Goal: Information Seeking & Learning: Check status

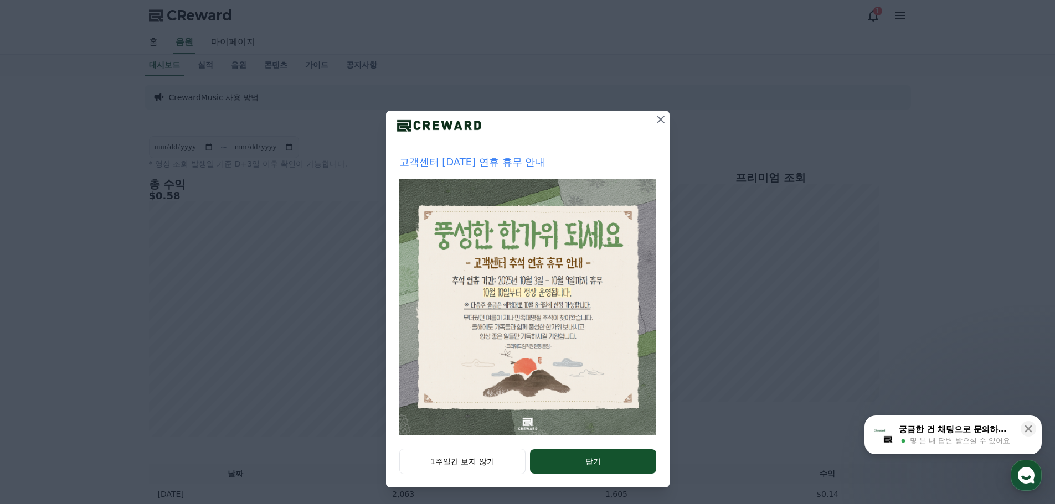
scroll to position [23, 0]
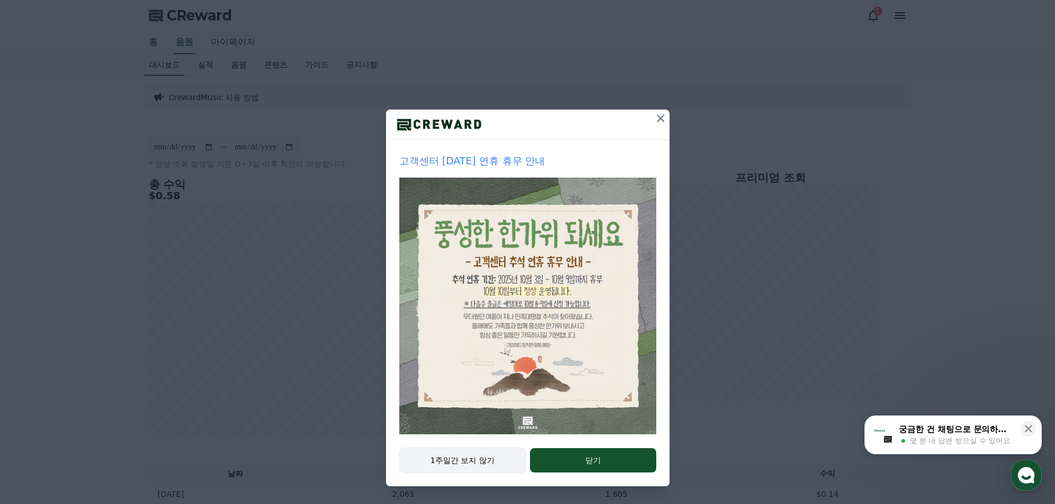
click at [473, 461] on button "1주일간 보지 않기" at bounding box center [462, 460] width 127 height 25
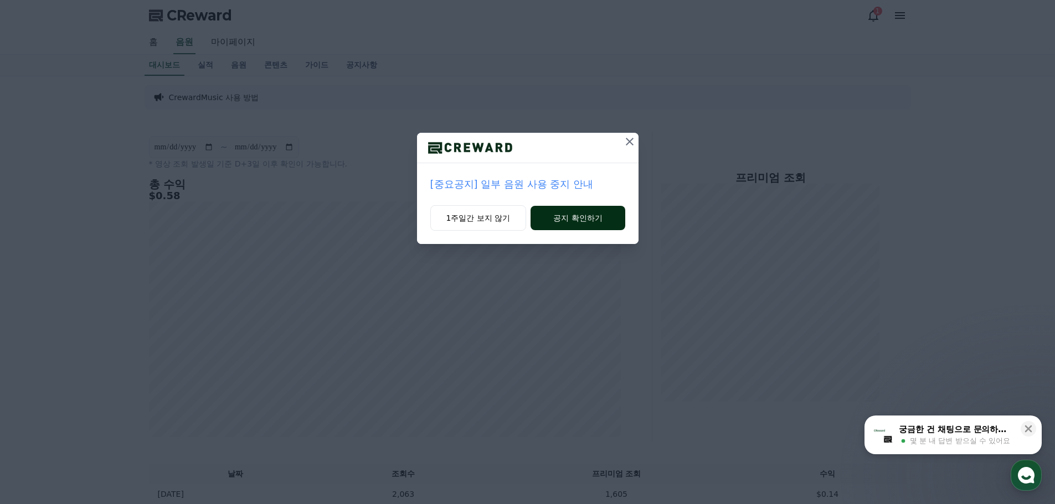
click at [568, 217] on button "공지 확인하기" at bounding box center [577, 218] width 94 height 24
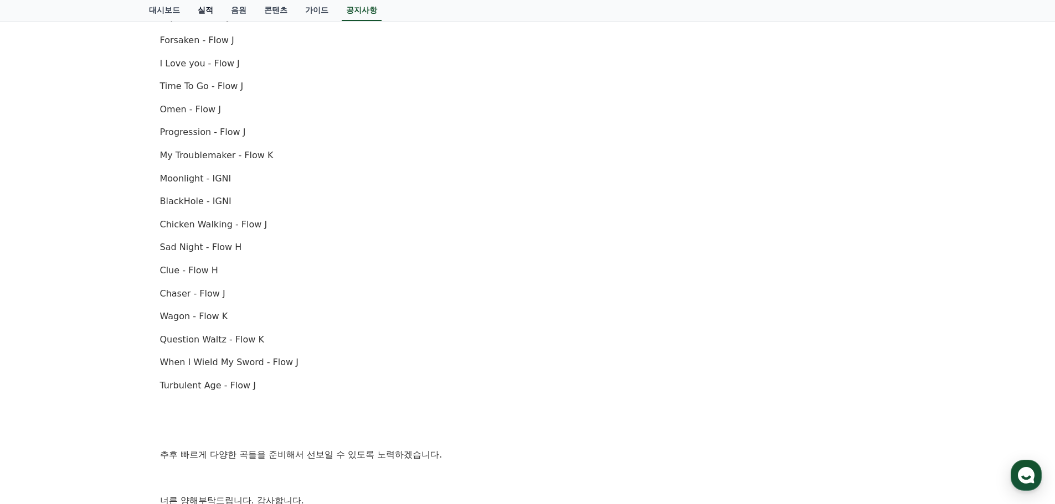
scroll to position [554, 0]
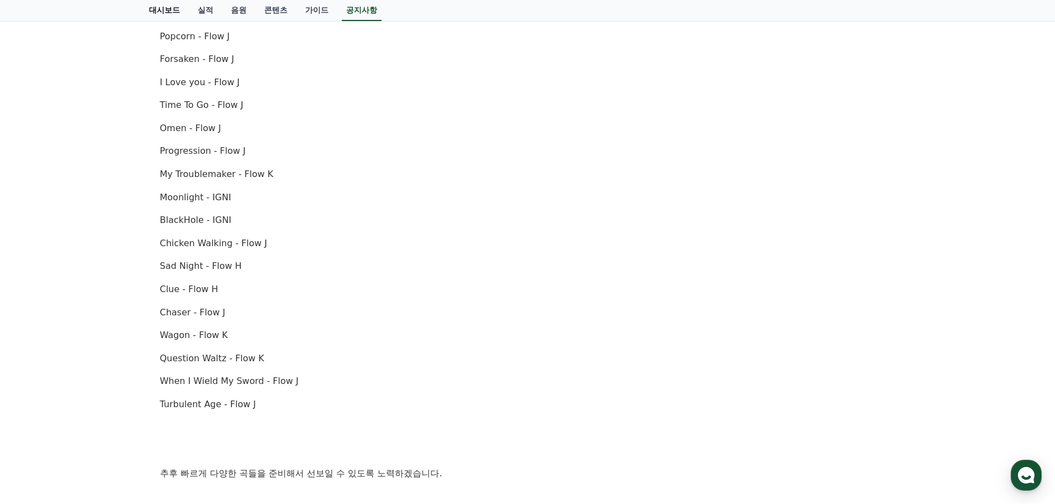
click at [143, 4] on link "대시보드" at bounding box center [164, 10] width 49 height 21
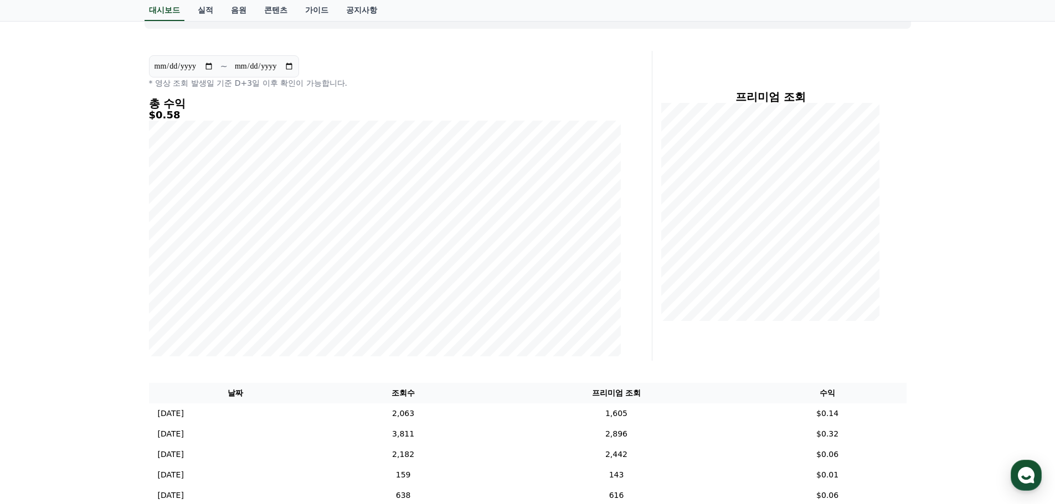
scroll to position [111, 0]
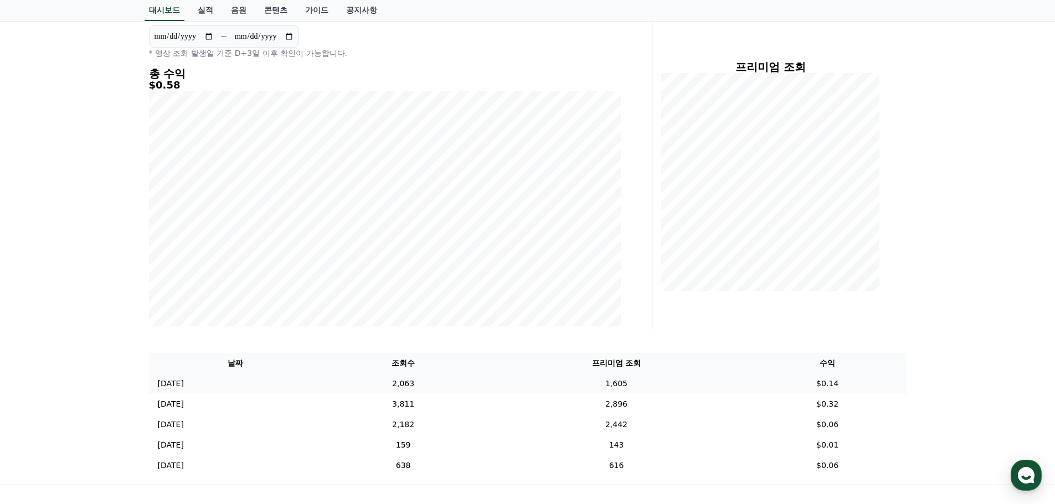
click at [202, 390] on td "2025-09-30 09/30" at bounding box center [235, 384] width 173 height 20
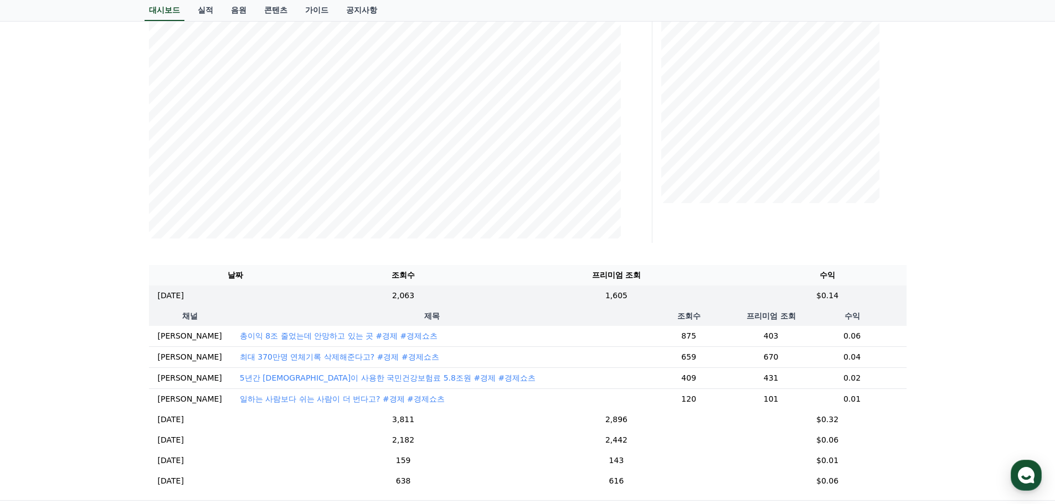
scroll to position [221, 0]
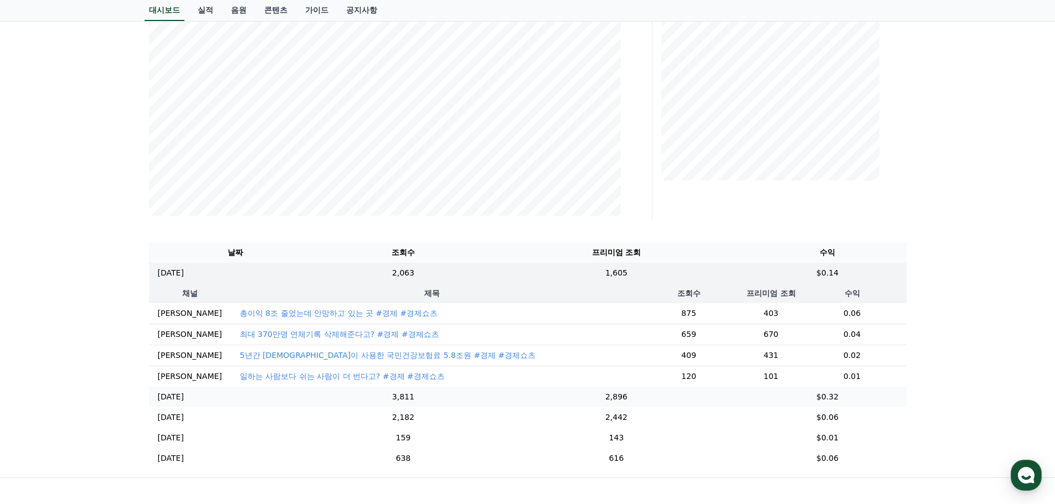
click at [216, 408] on td "2025-09-29 09/29" at bounding box center [235, 397] width 173 height 20
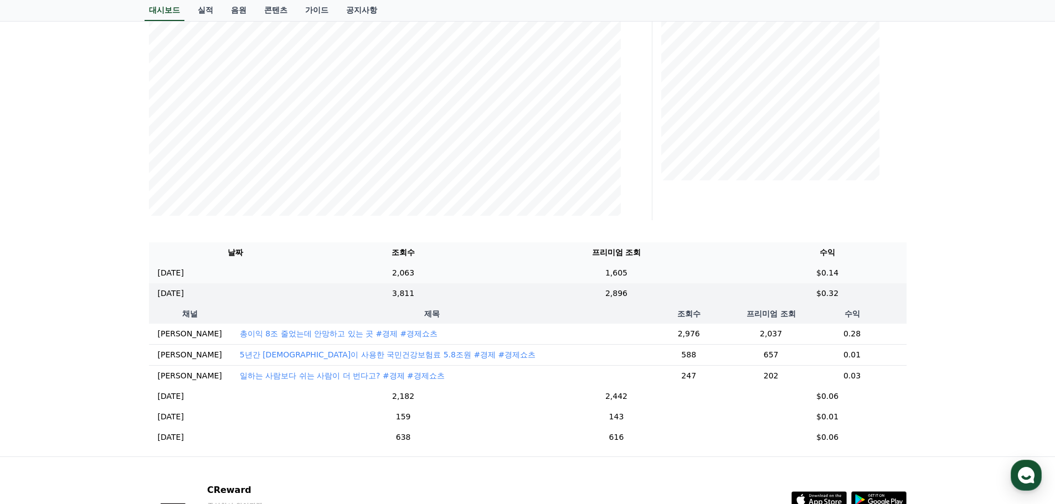
click at [269, 274] on td "2025-09-30 09/30" at bounding box center [235, 273] width 173 height 20
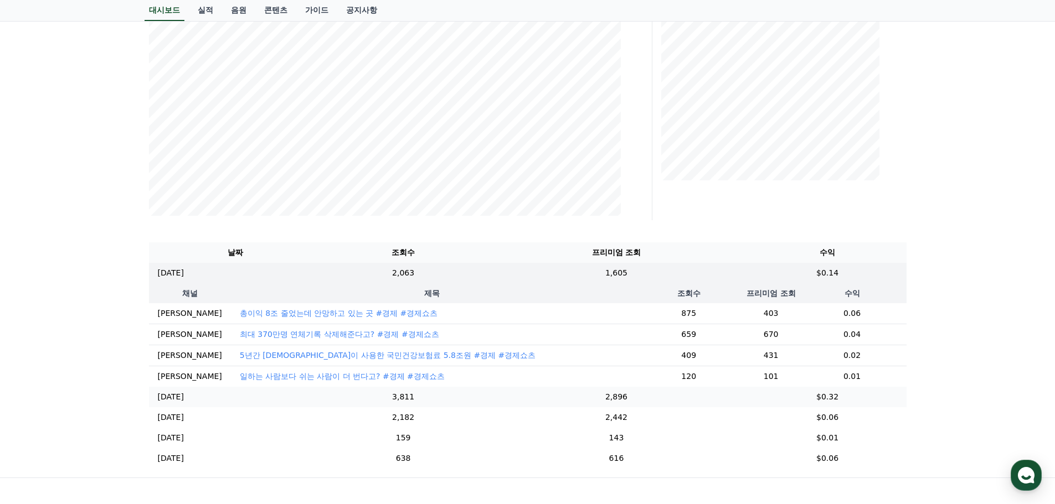
click at [218, 395] on td "2025-09-29 09/29" at bounding box center [235, 397] width 173 height 20
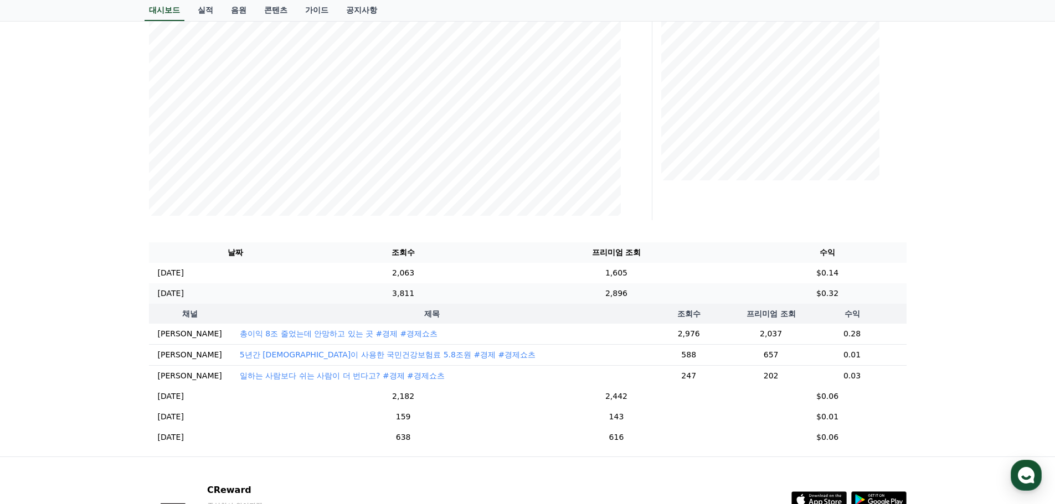
click at [254, 286] on td "2025-09-29 09/29" at bounding box center [235, 293] width 173 height 20
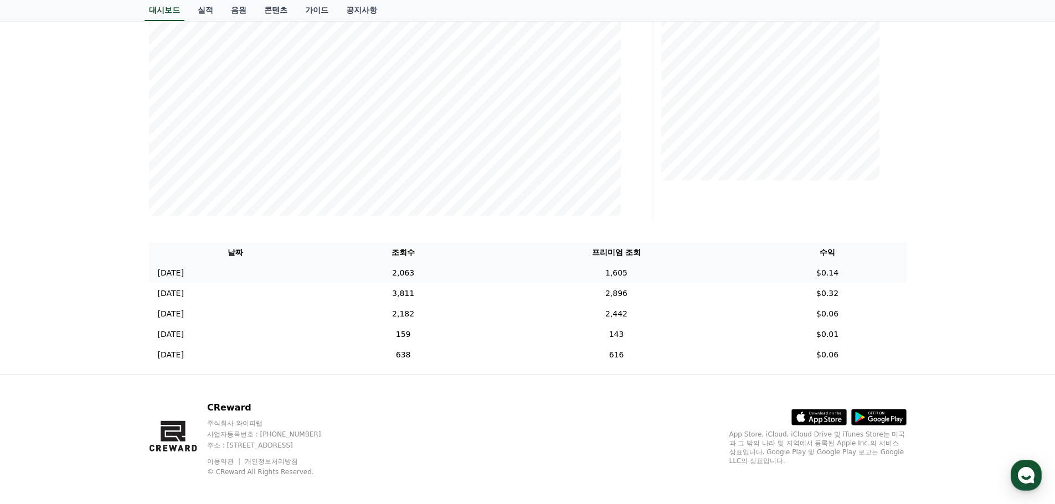
click at [257, 276] on td "2025-09-30 09/30" at bounding box center [235, 273] width 173 height 20
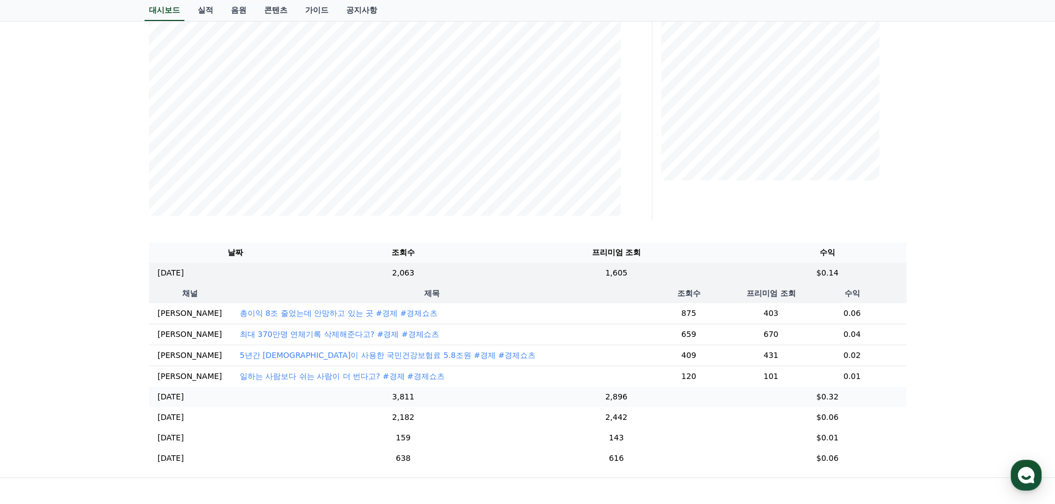
click at [273, 404] on td "2025-09-29 09/29" at bounding box center [235, 397] width 173 height 20
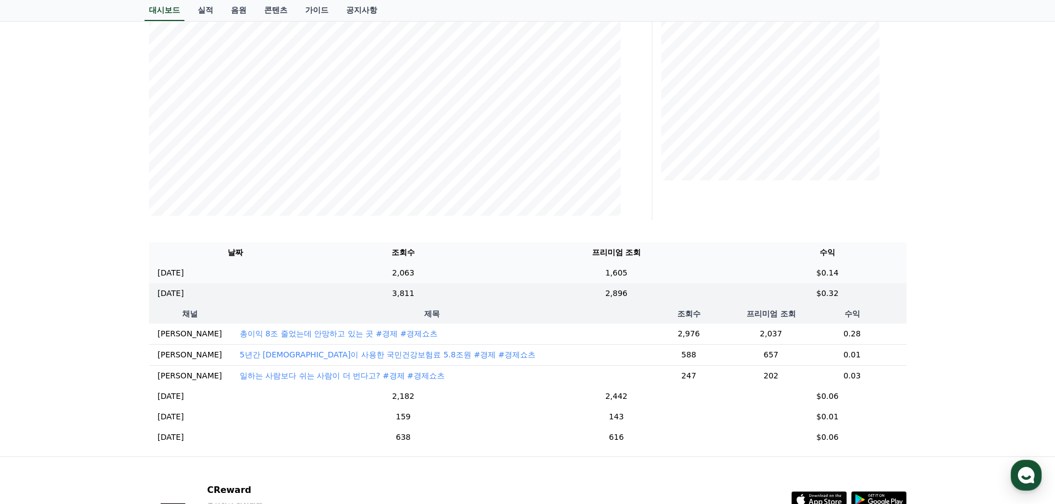
click at [281, 279] on td "2025-09-30 09/30" at bounding box center [235, 273] width 173 height 20
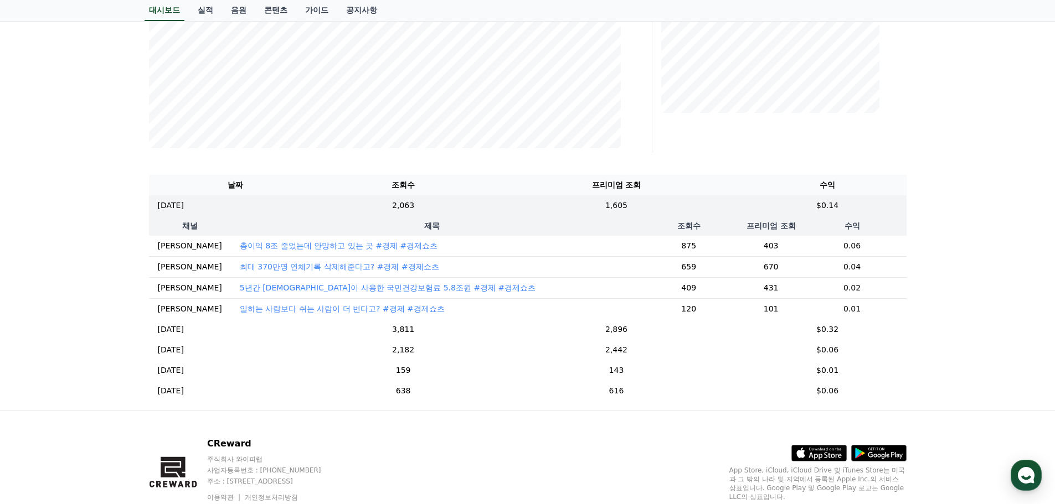
scroll to position [341, 0]
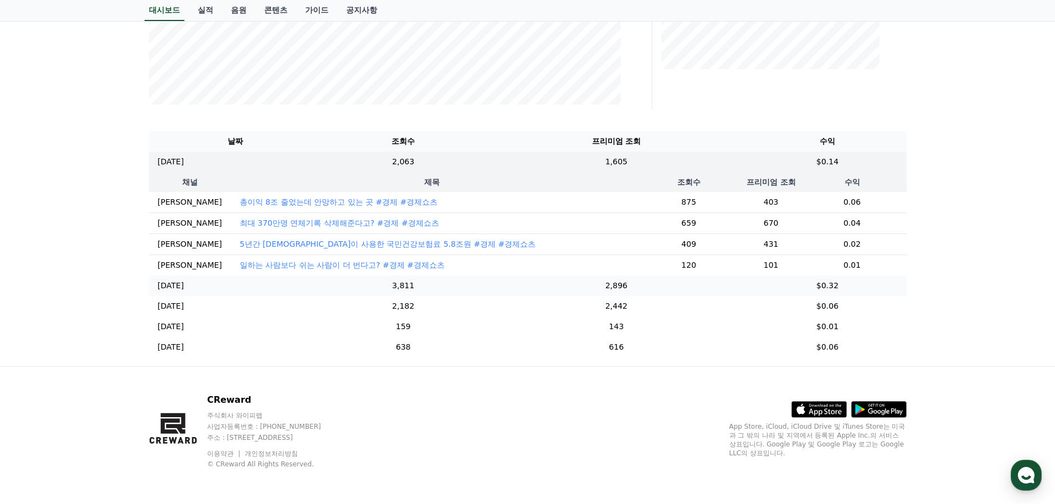
click at [204, 282] on td "2025-09-29 09/29" at bounding box center [235, 286] width 173 height 20
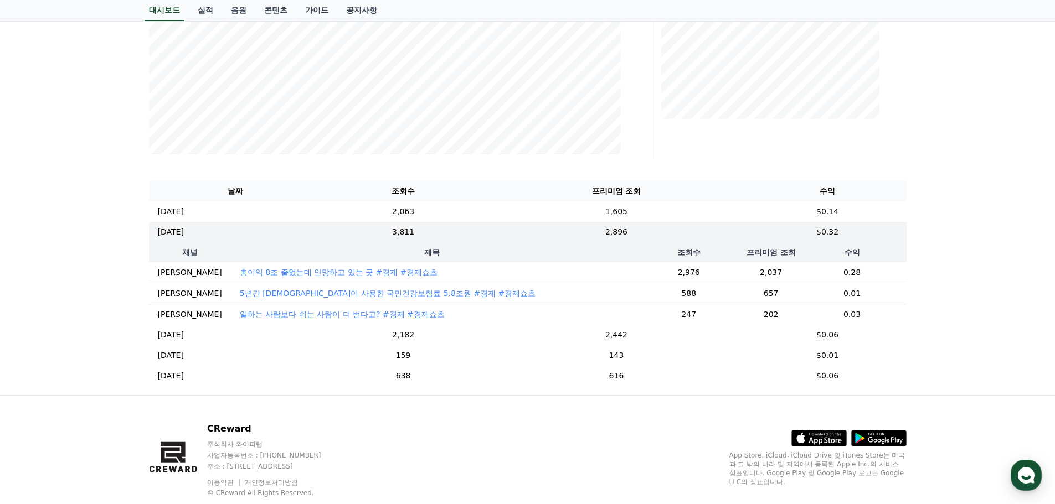
scroll to position [154, 0]
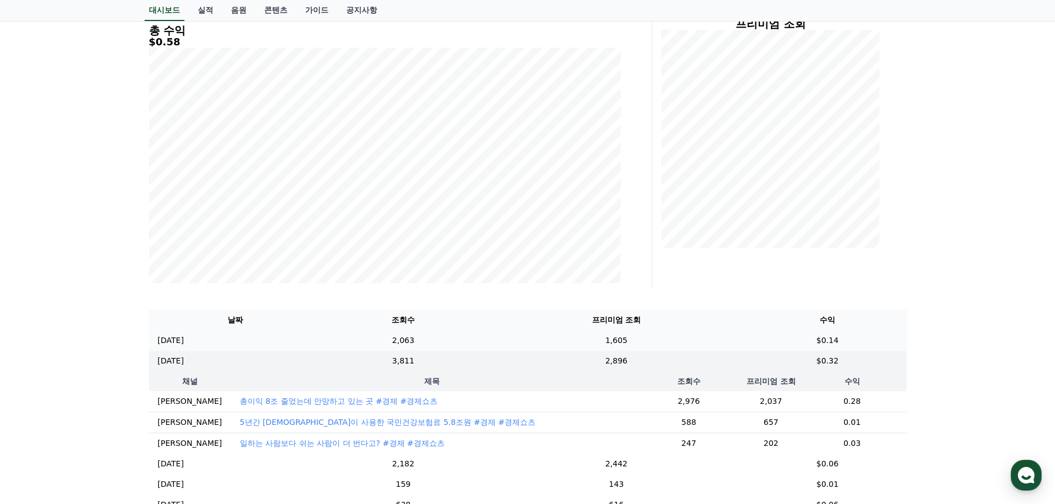
click at [184, 338] on p "[DATE]" at bounding box center [171, 341] width 26 height 12
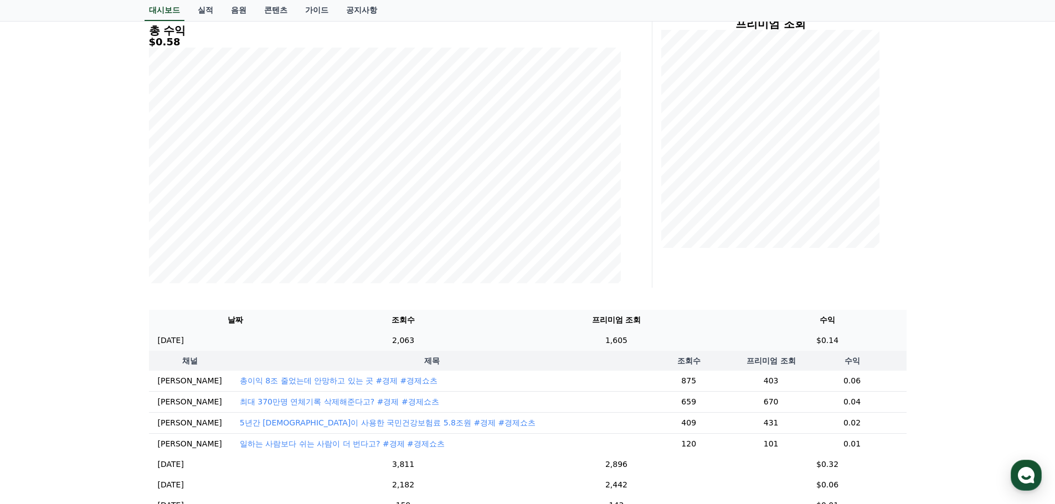
click at [234, 339] on td "2025-09-30 09/30" at bounding box center [235, 341] width 173 height 20
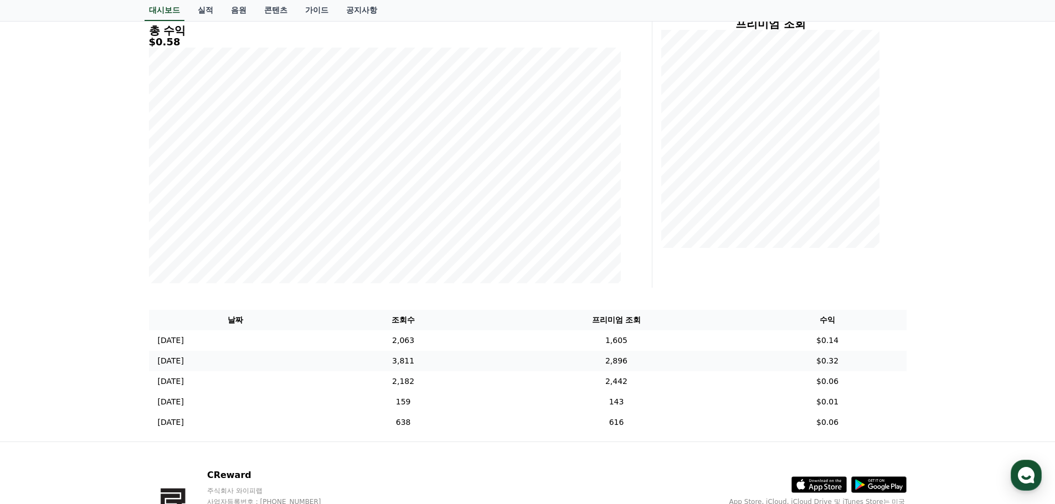
click at [193, 370] on td "2025-09-29 09/29" at bounding box center [235, 361] width 173 height 20
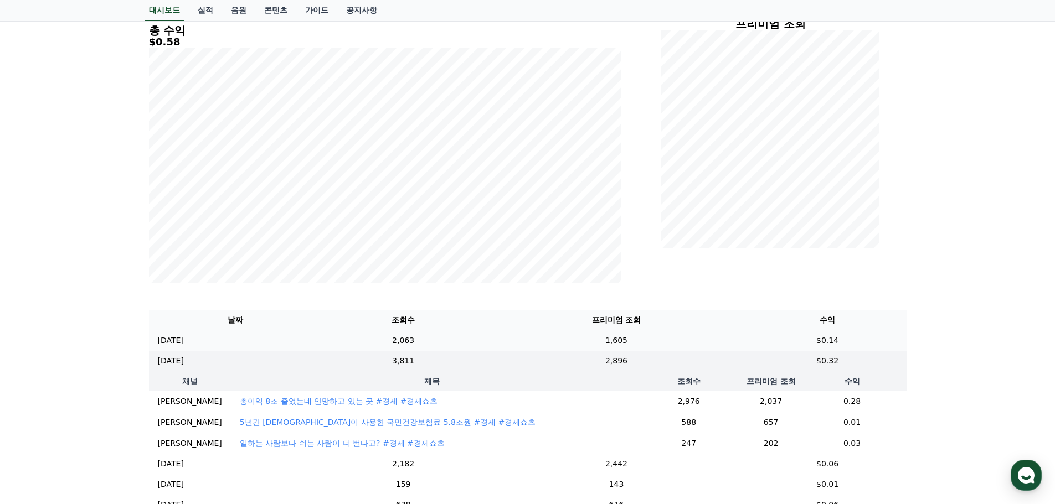
click at [230, 347] on td "2025-09-30 09/30" at bounding box center [235, 341] width 173 height 20
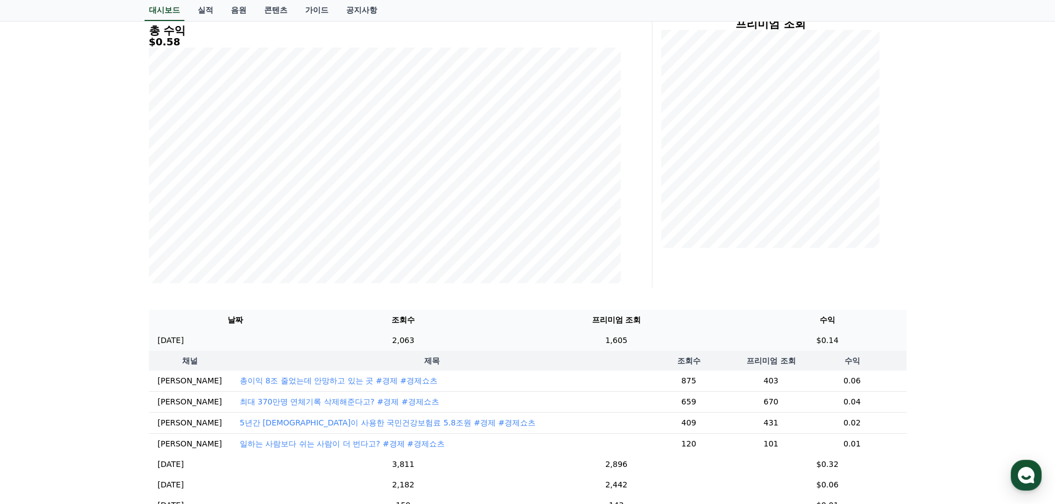
click at [230, 347] on td "2025-09-30 09/30" at bounding box center [235, 341] width 173 height 20
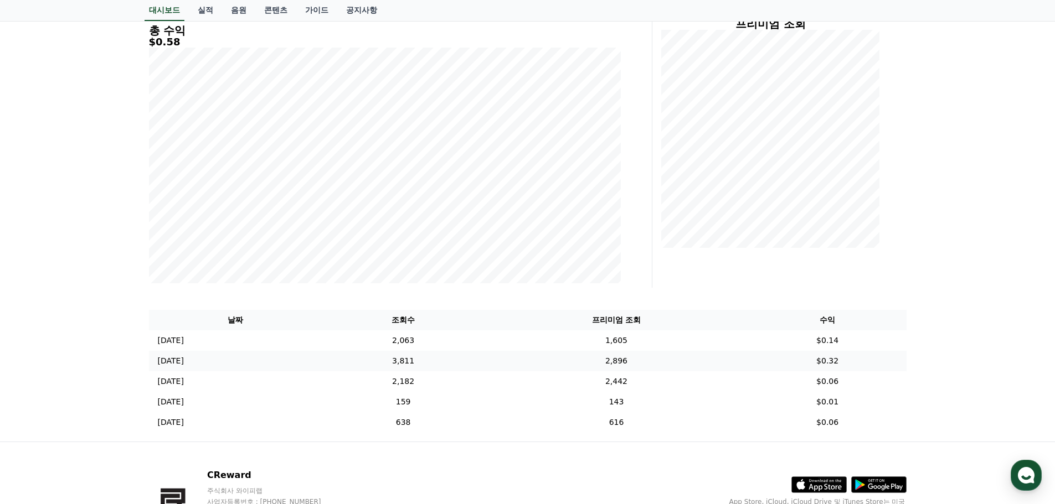
click at [232, 367] on td "2025-09-29 09/29" at bounding box center [235, 361] width 173 height 20
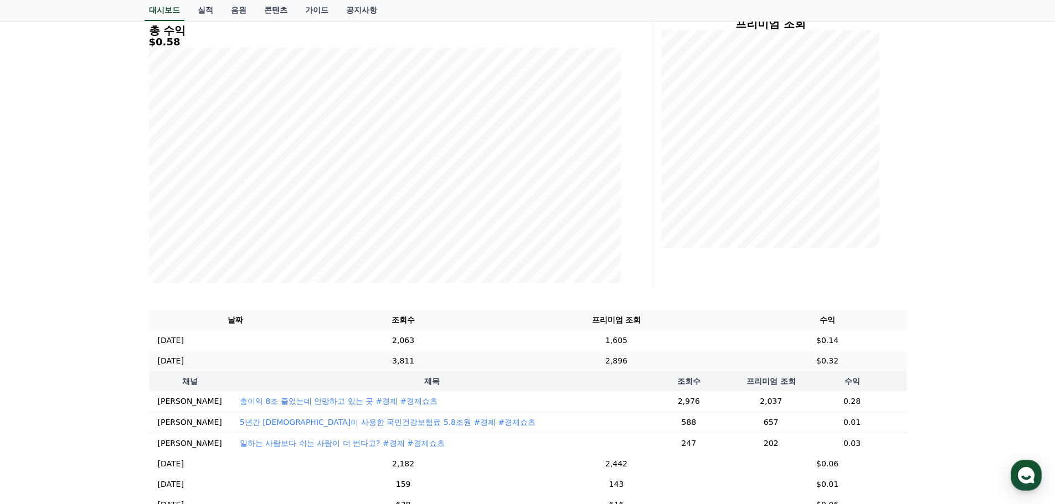
click at [232, 367] on td "2025-09-29 09/29" at bounding box center [235, 361] width 173 height 20
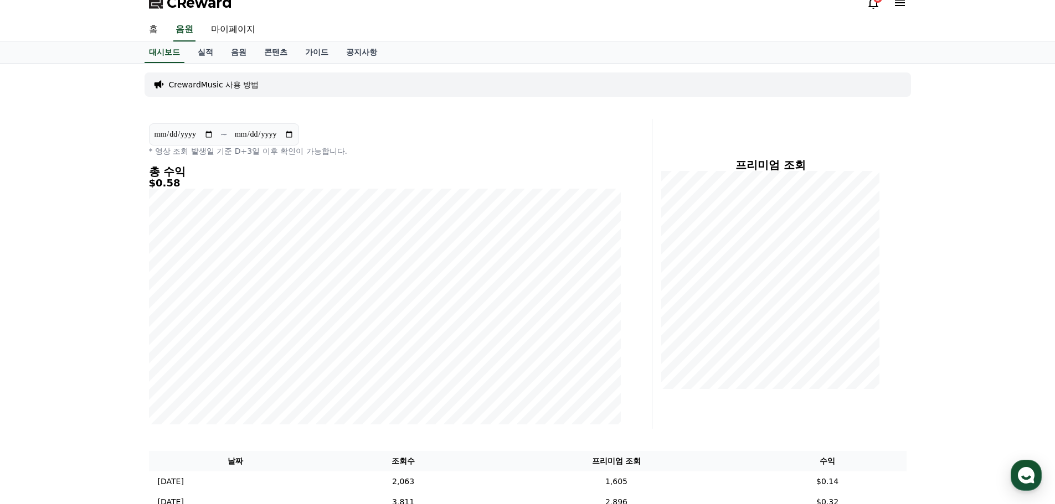
scroll to position [0, 0]
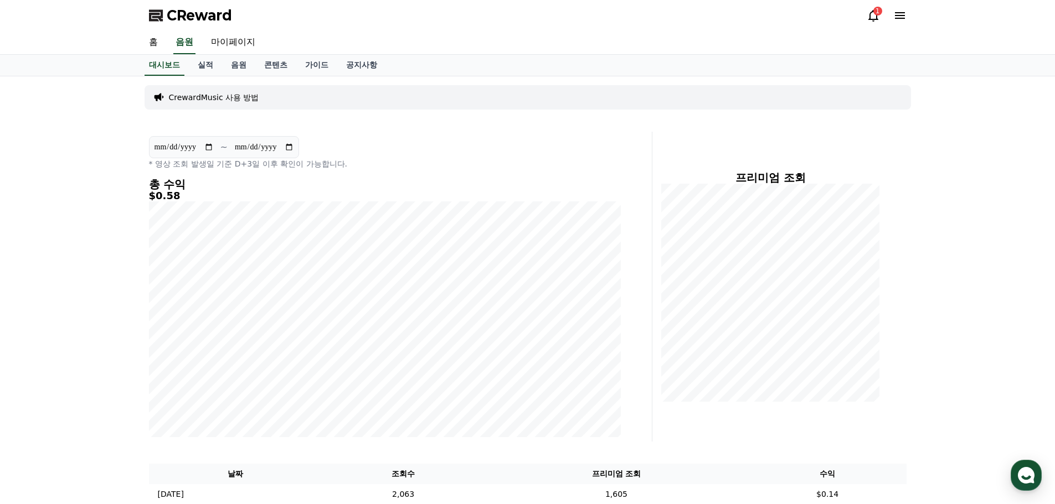
click at [869, 15] on icon at bounding box center [873, 15] width 13 height 13
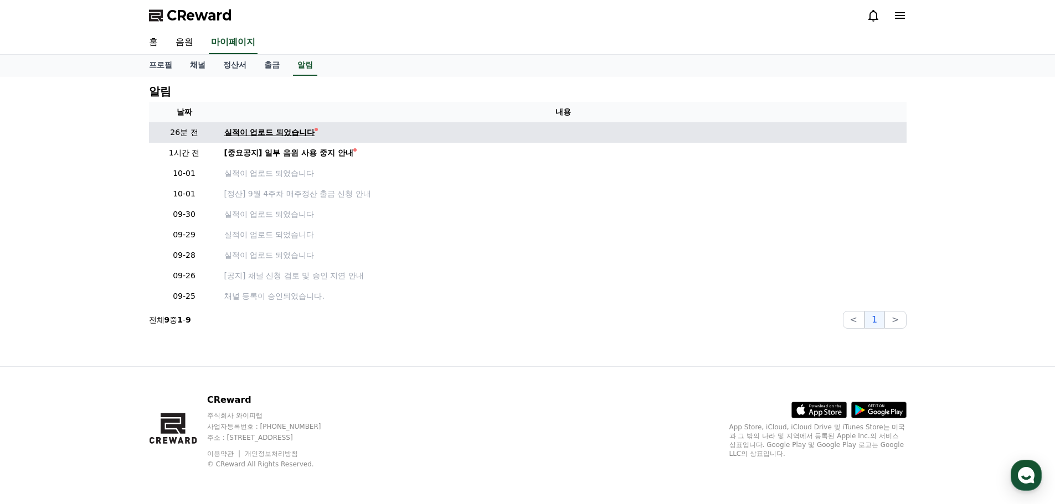
click at [303, 135] on div "실적이 업로드 되었습니다" at bounding box center [269, 133] width 91 height 12
